Goal: Task Accomplishment & Management: Manage account settings

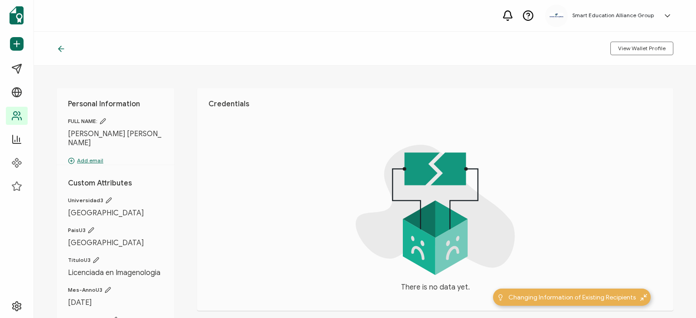
scroll to position [53, 0]
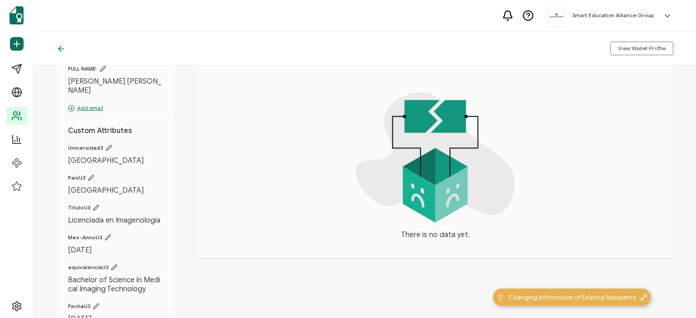
click at [61, 47] on icon at bounding box center [59, 48] width 3 height 5
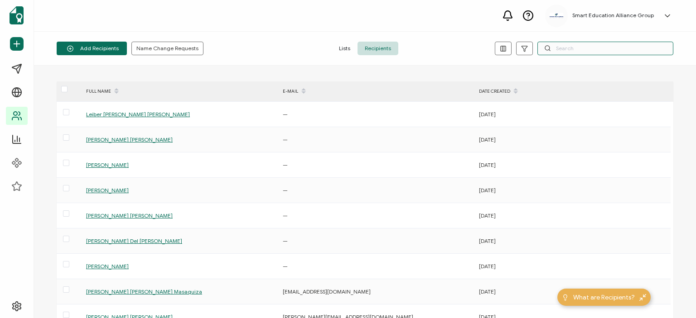
click at [618, 54] on input "text" at bounding box center [605, 49] width 136 height 14
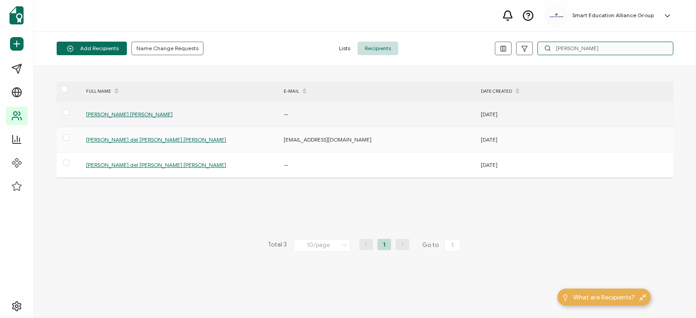
type input "marjorie"
click at [140, 112] on span "Marjorie Jacqueline Muñoz Molina" at bounding box center [129, 114] width 87 height 7
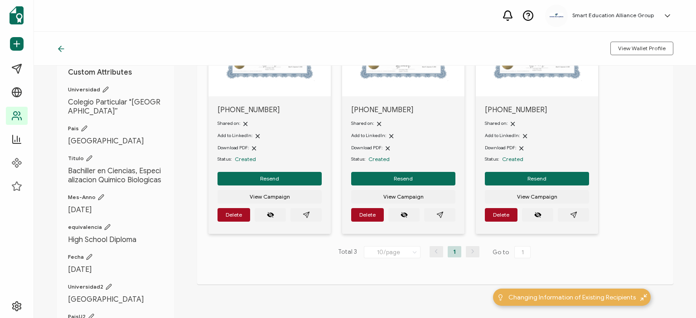
scroll to position [91, 0]
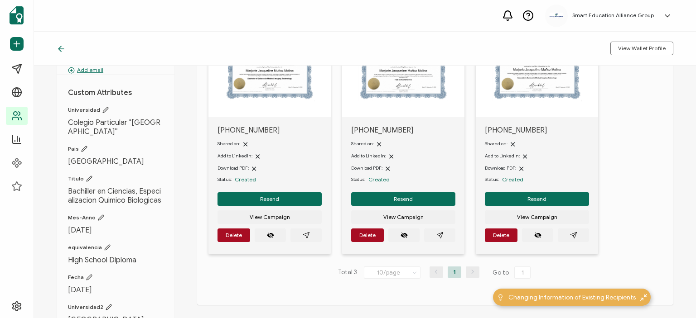
click at [289, 77] on img at bounding box center [270, 69] width 90 height 63
click at [272, 88] on img at bounding box center [270, 69] width 90 height 63
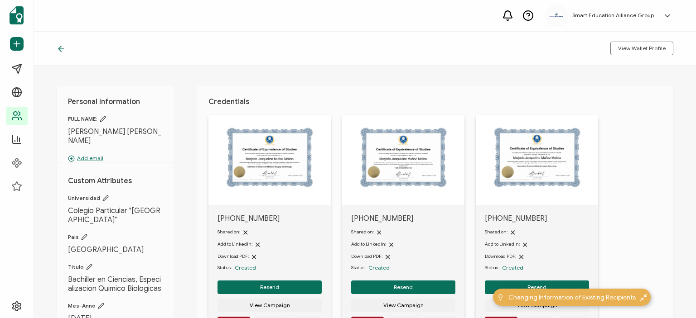
scroll to position [0, 0]
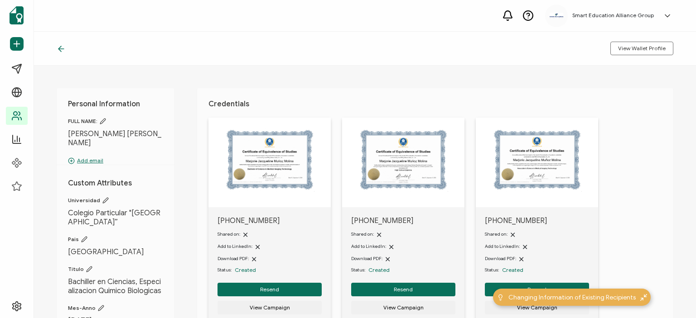
click at [252, 145] on img at bounding box center [270, 160] width 90 height 63
click at [82, 157] on p "Add email" at bounding box center [115, 161] width 95 height 8
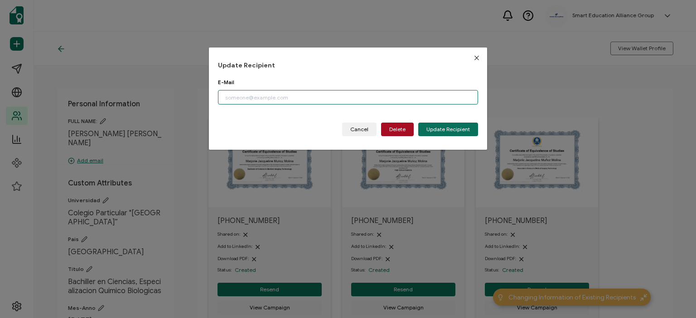
click at [274, 96] on input "dialog" at bounding box center [348, 97] width 260 height 14
paste input "edwinortega612@gmail.com"
type input "edwinortega612@gmail.com"
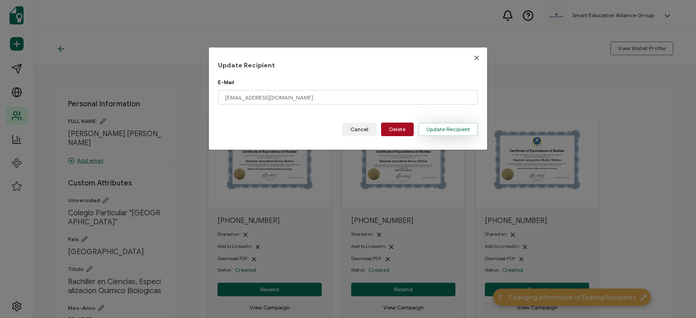
click at [435, 125] on button "Update Recipient" at bounding box center [448, 130] width 60 height 14
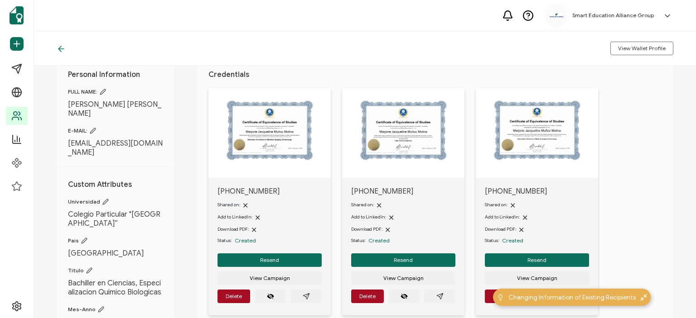
scroll to position [45, 0]
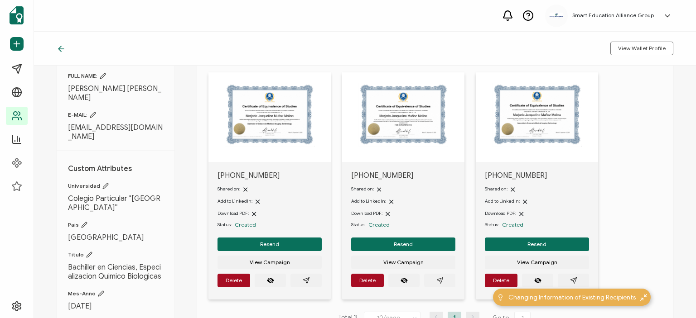
click at [270, 123] on img at bounding box center [270, 114] width 90 height 63
click at [268, 260] on span "View Campaign" at bounding box center [270, 262] width 40 height 5
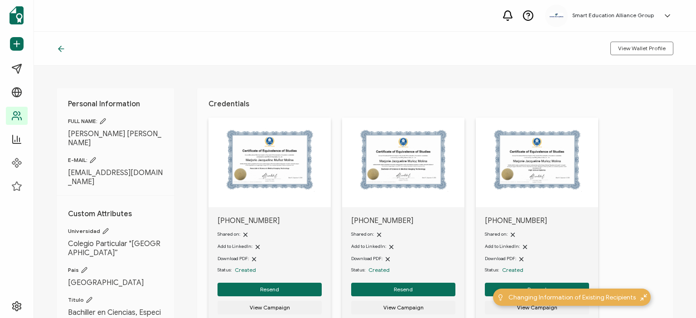
click at [281, 173] on img at bounding box center [270, 160] width 90 height 63
click at [289, 170] on img at bounding box center [270, 160] width 90 height 63
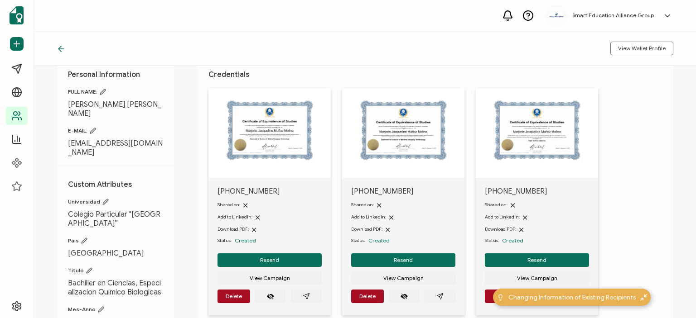
scroll to position [45, 0]
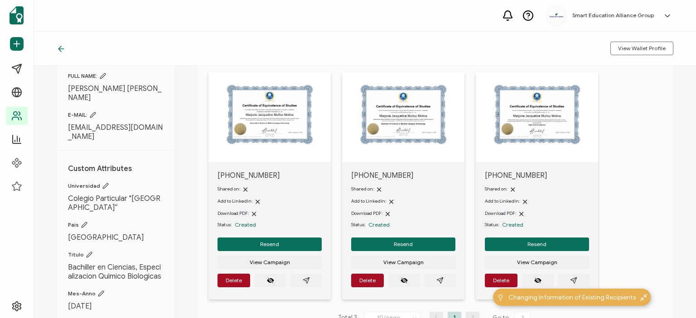
click at [512, 101] on img at bounding box center [537, 114] width 90 height 63
click at [516, 115] on img at bounding box center [537, 114] width 90 height 63
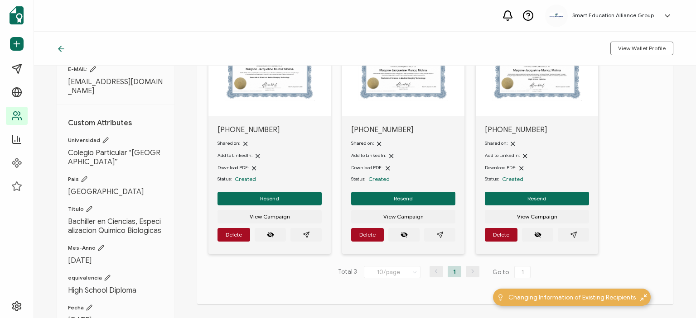
scroll to position [107, 0]
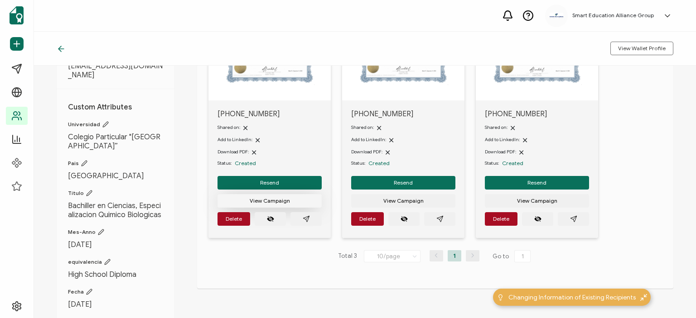
click at [275, 200] on span "View Campaign" at bounding box center [270, 200] width 40 height 5
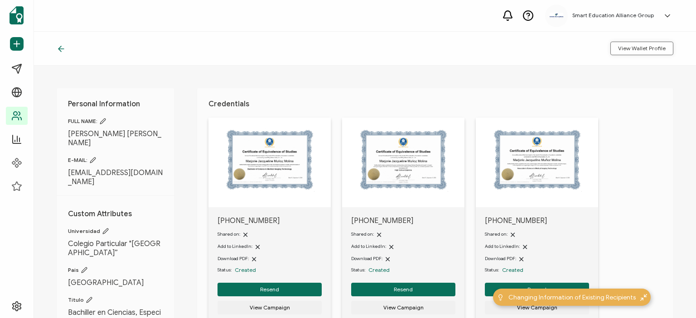
click at [636, 47] on span "View Wallet Profile" at bounding box center [642, 48] width 48 height 5
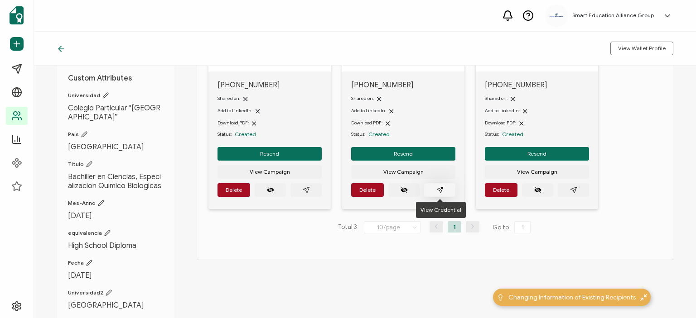
click at [441, 192] on icon "paper plane outline" at bounding box center [439, 190] width 7 height 7
click at [567, 188] on button "button" at bounding box center [573, 190] width 31 height 14
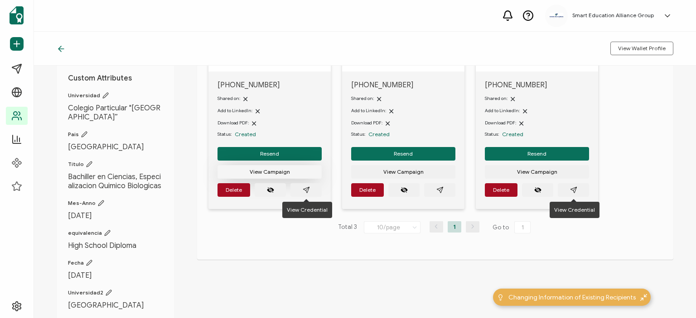
click at [304, 173] on button "View Campaign" at bounding box center [269, 172] width 104 height 14
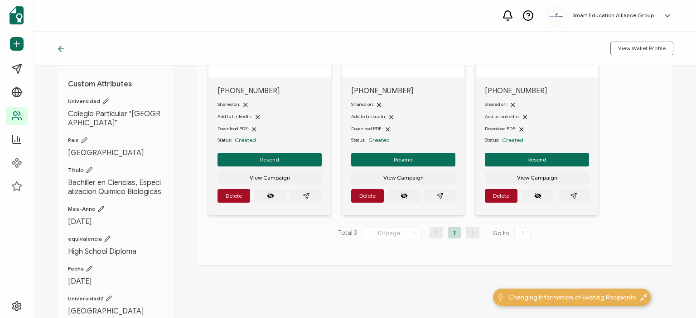
scroll to position [136, 0]
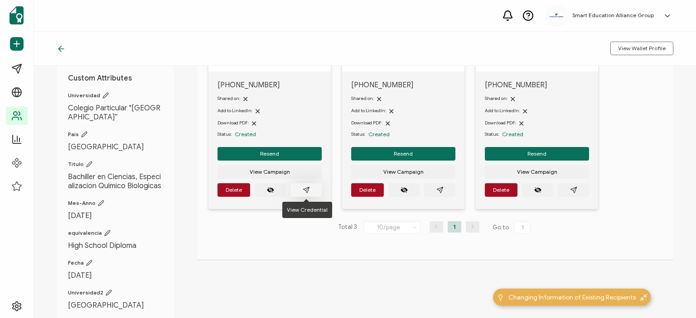
click at [306, 187] on icon "paper plane outline" at bounding box center [306, 190] width 7 height 7
